Goal: Find specific page/section: Find specific page/section

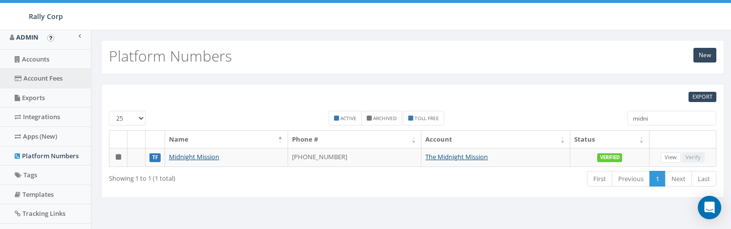
scroll to position [252, 0]
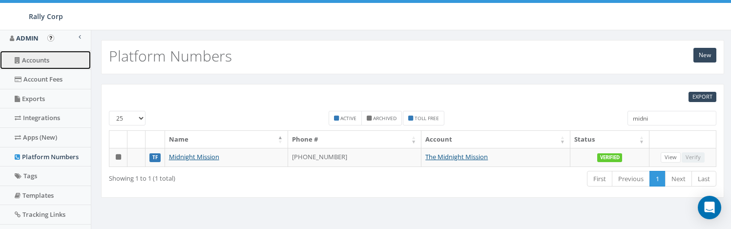
click at [48, 66] on link "Accounts" at bounding box center [45, 60] width 91 height 19
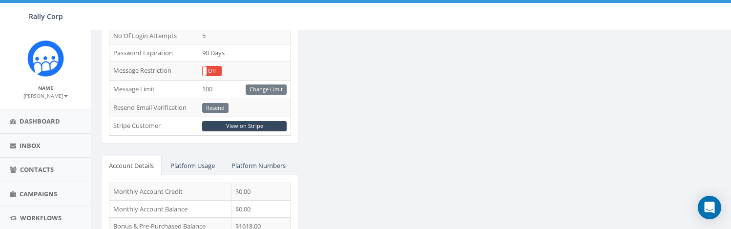
scroll to position [86, 0]
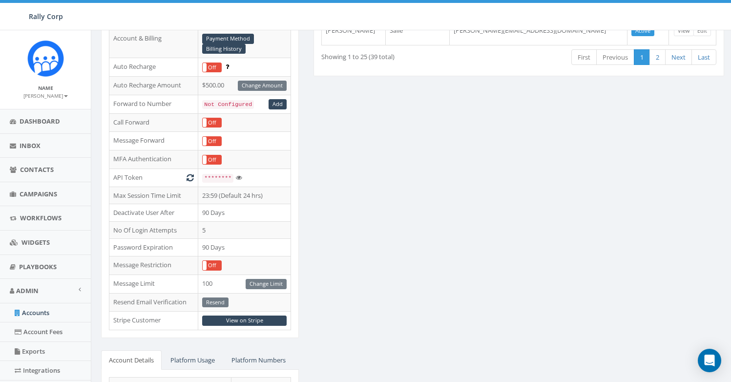
scroll to position [320, 0]
